Goal: Task Accomplishment & Management: Complete application form

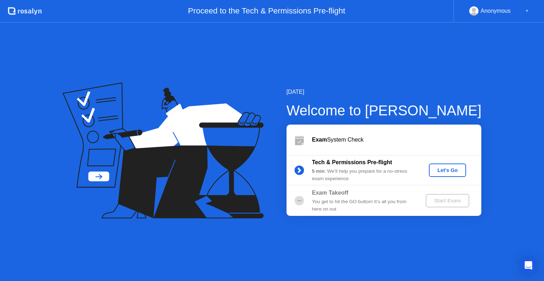
click at [440, 174] on button "Let's Go" at bounding box center [447, 170] width 37 height 13
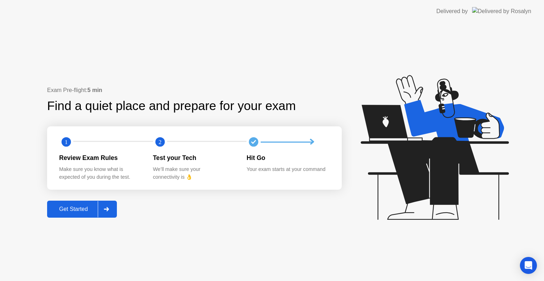
click at [87, 210] on div "Get Started" at bounding box center [73, 209] width 48 height 6
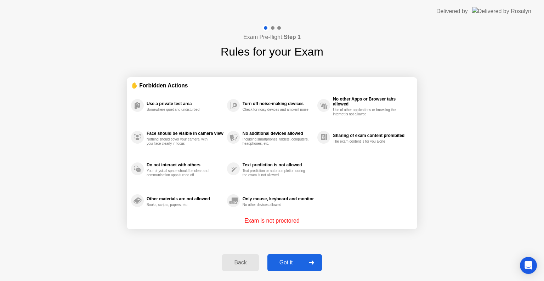
click at [292, 264] on div "Got it" at bounding box center [285, 262] width 33 height 6
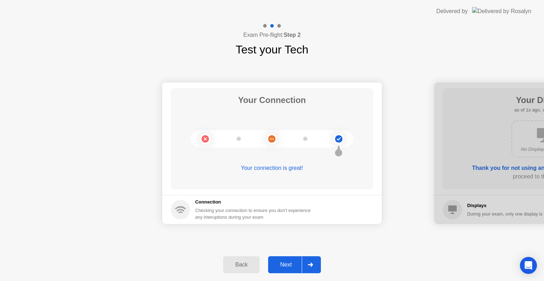
click at [292, 264] on div "Next" at bounding box center [286, 265] width 32 height 6
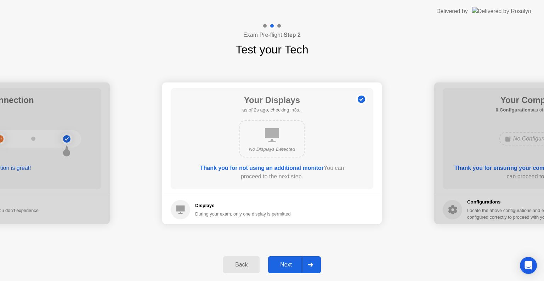
click at [292, 264] on div "Next" at bounding box center [286, 265] width 32 height 6
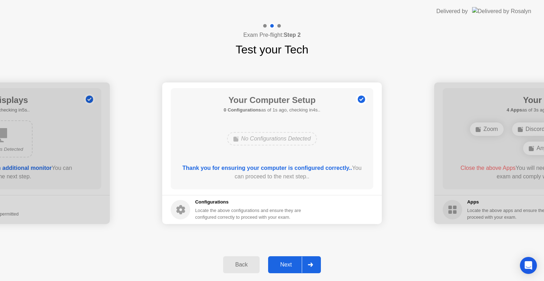
click at [292, 264] on div "Next" at bounding box center [286, 265] width 32 height 6
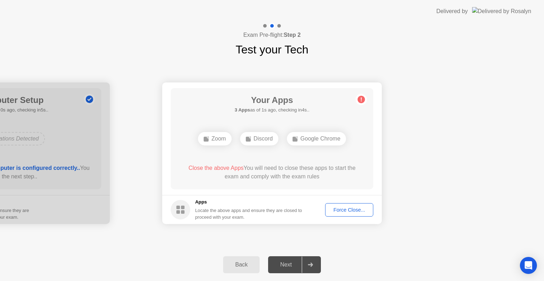
click at [340, 204] on button "Force Close..." at bounding box center [349, 209] width 48 height 13
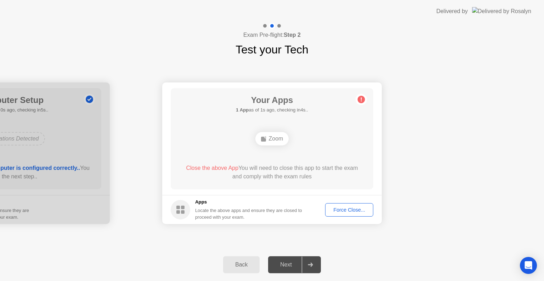
click at [354, 209] on div "Force Close..." at bounding box center [348, 210] width 43 height 6
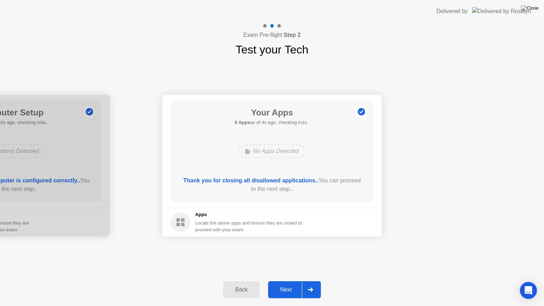
click at [291, 281] on div "Next" at bounding box center [286, 289] width 32 height 6
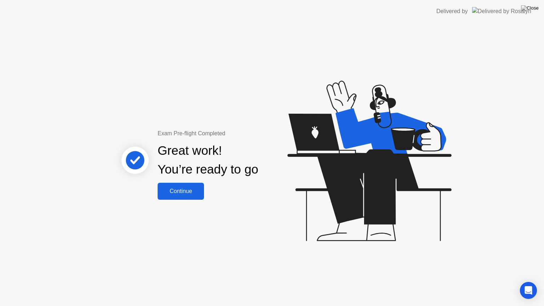
click at [170, 185] on button "Continue" at bounding box center [181, 191] width 46 height 17
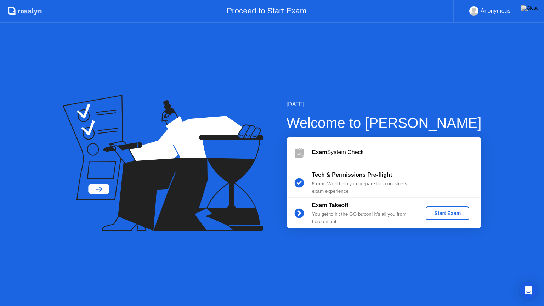
click at [538, 4] on button at bounding box center [529, 8] width 21 height 9
click at [379, 281] on div at bounding box center [272, 306] width 544 height 0
click at [445, 214] on div "Start Exam" at bounding box center [447, 213] width 38 height 6
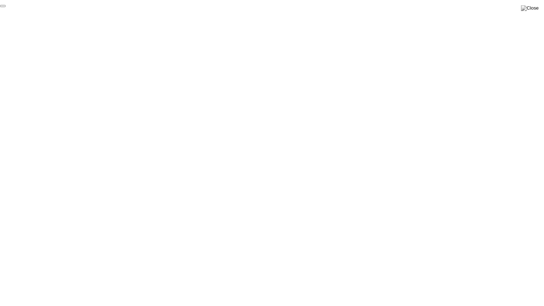
click div "End Proctoring Session"
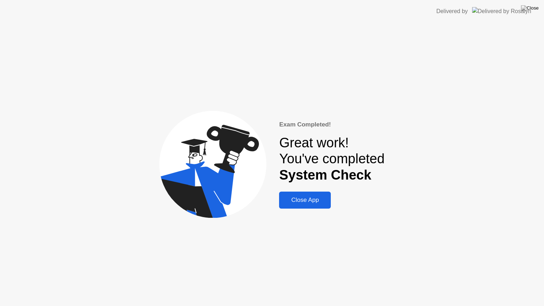
click at [321, 201] on div "Close App" at bounding box center [304, 199] width 47 height 7
